Goal: Task Accomplishment & Management: Complete application form

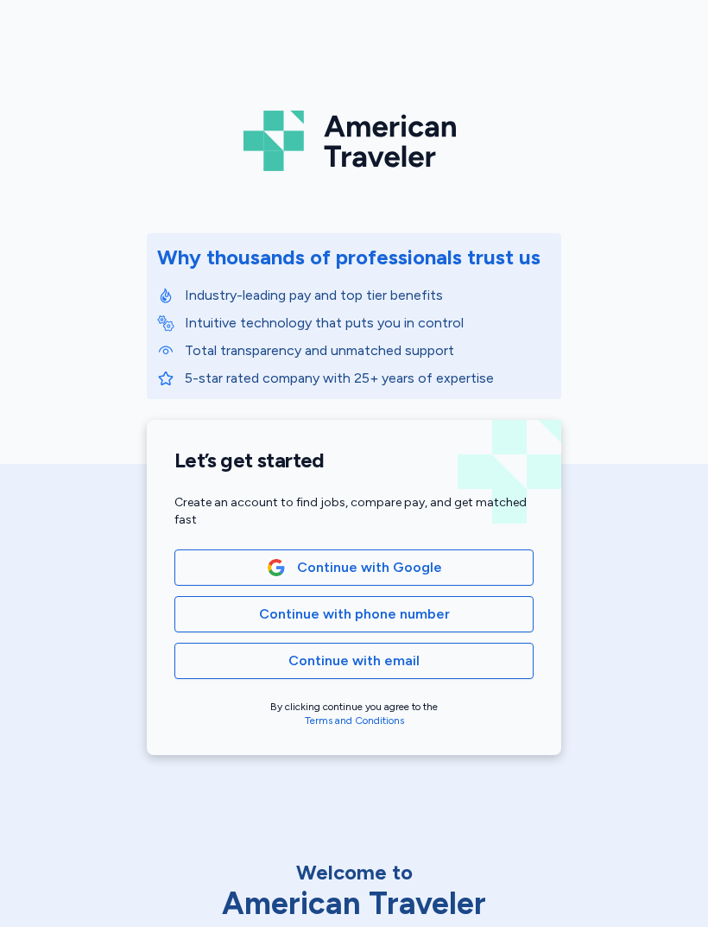
click at [601, 195] on div "American Traveler Why thousands of professionals trust us Industry-leading pay …" at bounding box center [354, 388] width 708 height 776
click at [440, 601] on button "Continue with phone number" at bounding box center [353, 614] width 359 height 36
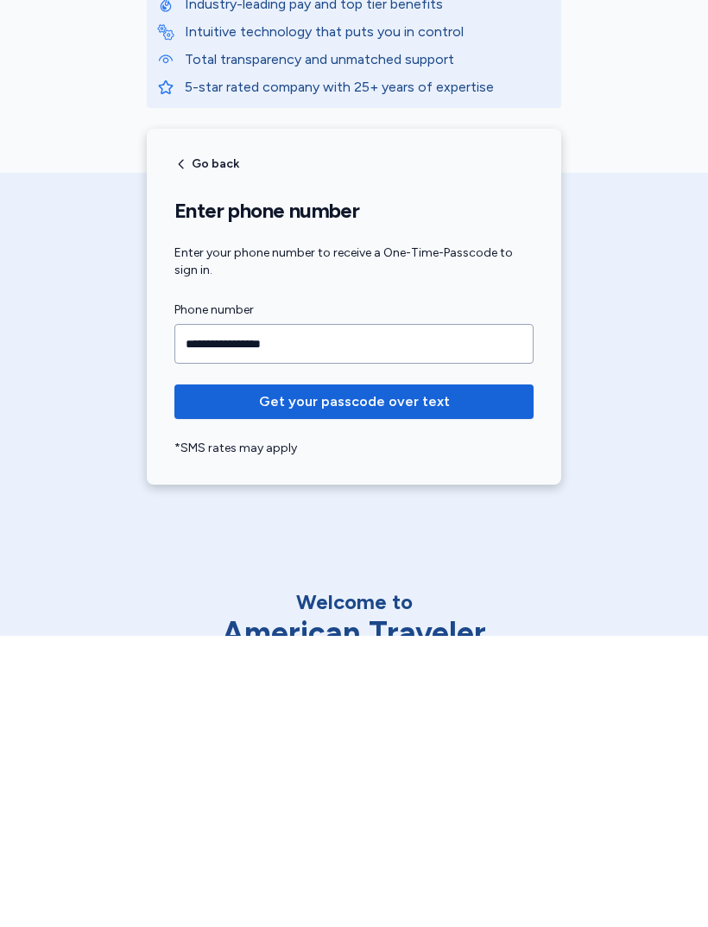
type input "**********"
click at [419, 682] on span "Get your passcode over text" at bounding box center [354, 692] width 191 height 21
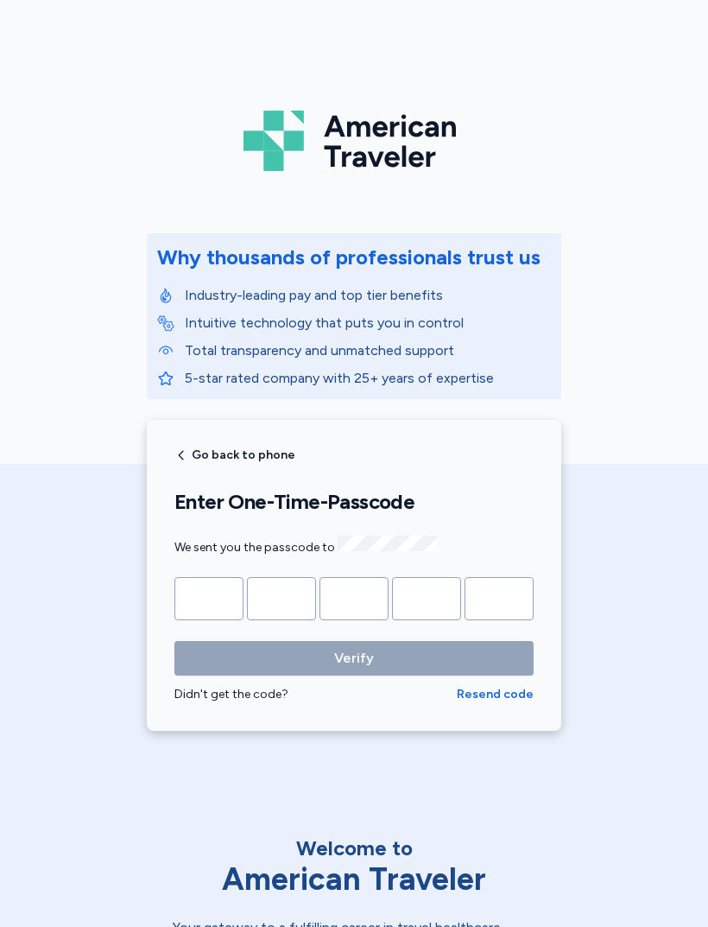
click at [211, 582] on input "Please enter OTP character 1" at bounding box center [208, 598] width 69 height 43
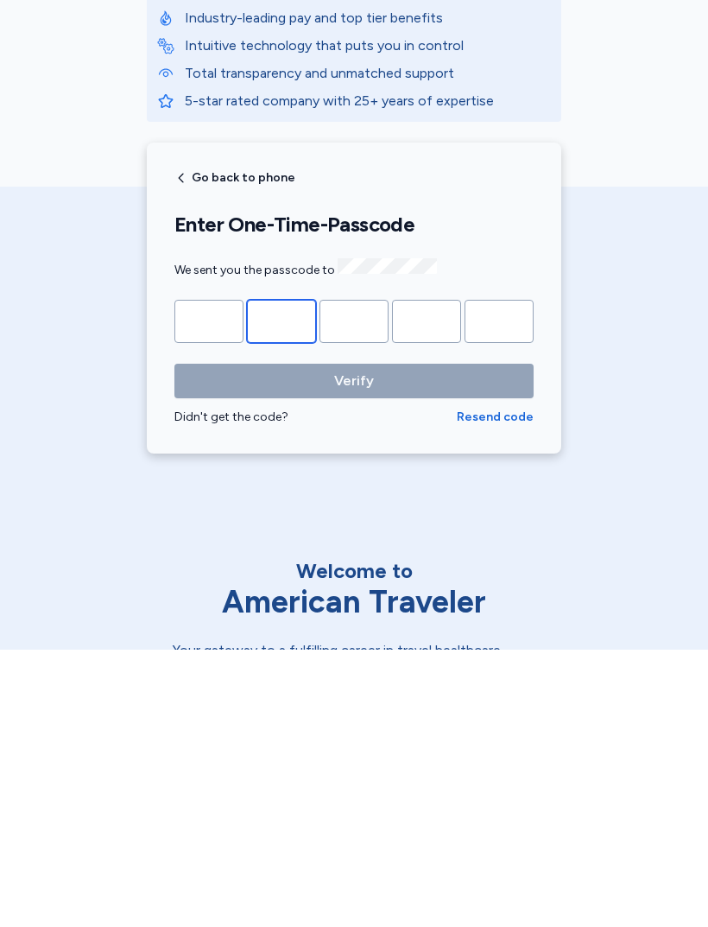
type input "*"
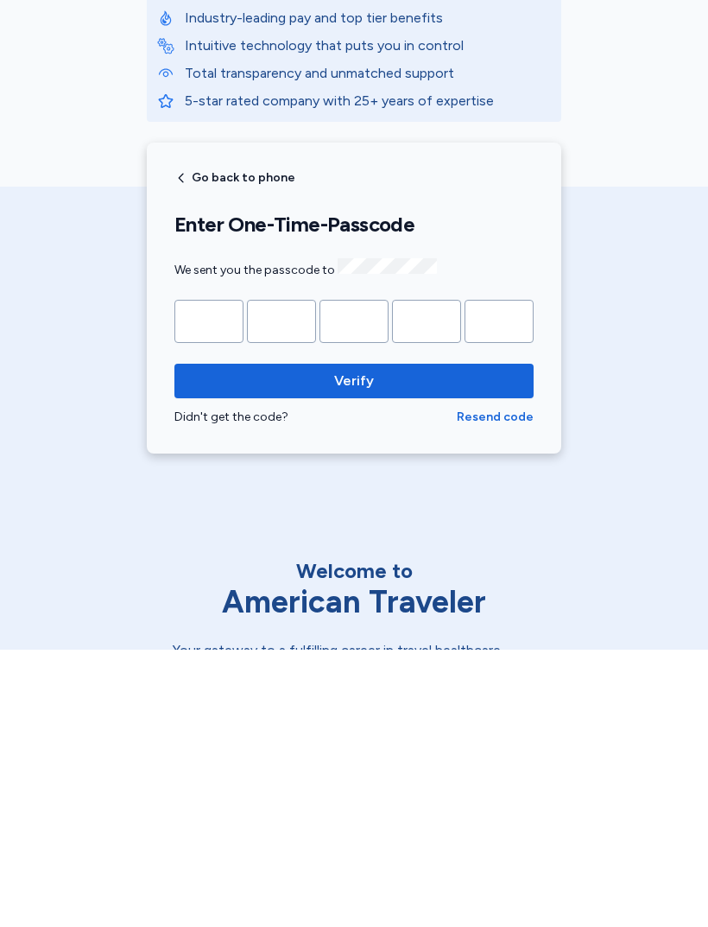
click at [354, 641] on button "Verify" at bounding box center [353, 658] width 359 height 35
